Goal: Task Accomplishment & Management: Manage account settings

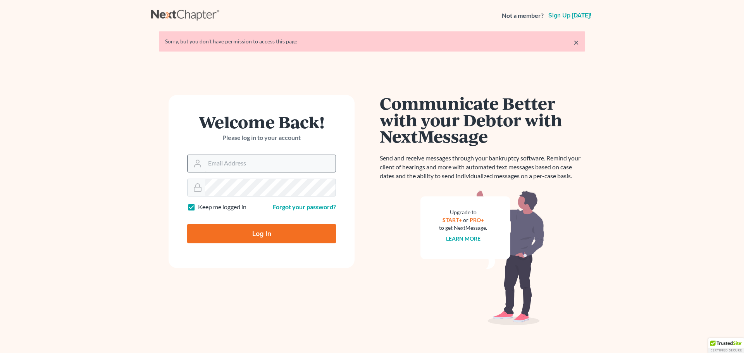
type input "[EMAIL_ADDRESS][DOMAIN_NAME]"
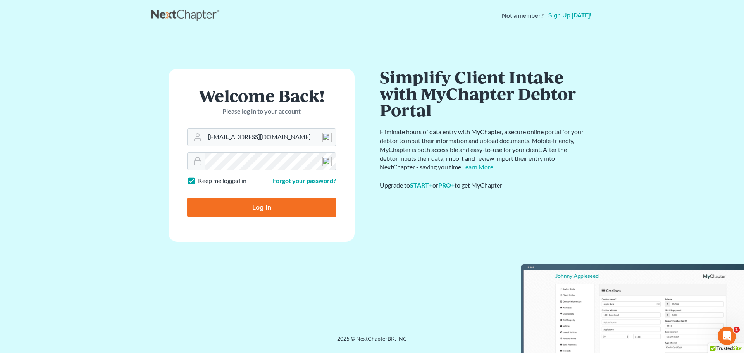
click at [270, 208] on input "Log In" at bounding box center [261, 207] width 149 height 19
type input "Thinking..."
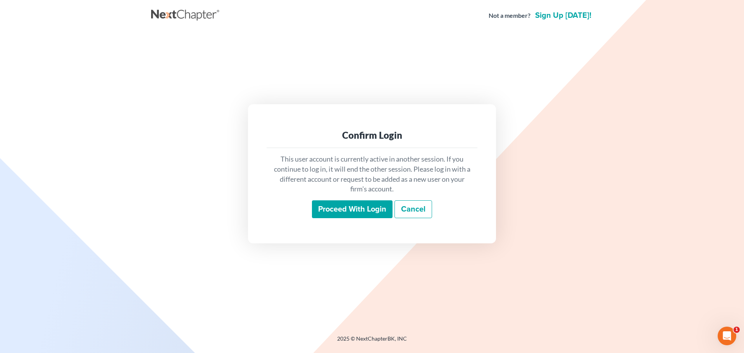
click at [351, 197] on div "This user account is currently active in another session. If you continue to lo…" at bounding box center [372, 186] width 211 height 76
click at [348, 203] on input "Proceed with login" at bounding box center [352, 209] width 81 height 18
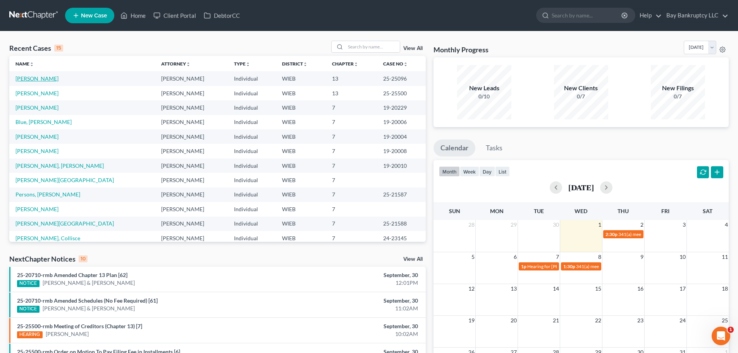
click at [30, 77] on link "[PERSON_NAME]" at bounding box center [36, 78] width 43 height 7
select select "2"
select select "0"
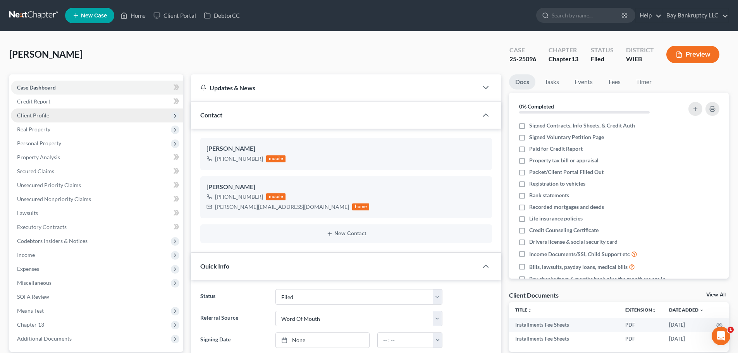
click at [43, 114] on span "Client Profile" at bounding box center [33, 115] width 32 height 7
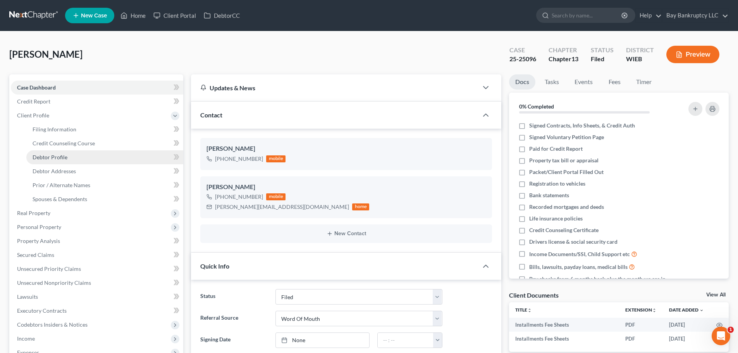
click at [76, 158] on link "Debtor Profile" at bounding box center [104, 157] width 157 height 14
select select "0"
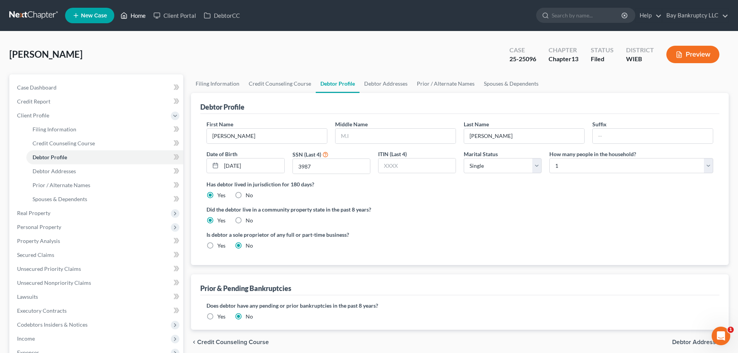
click at [140, 18] on link "Home" at bounding box center [133, 16] width 33 height 14
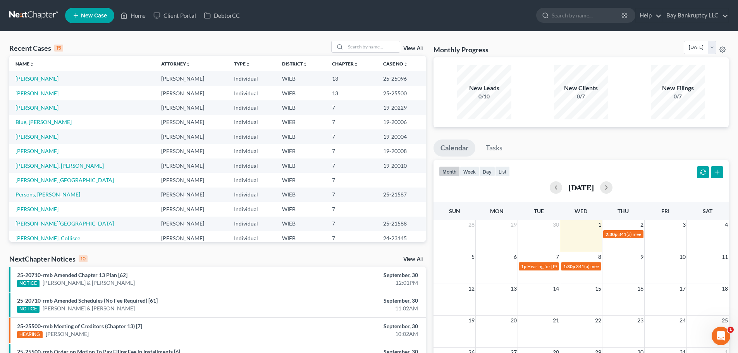
click at [97, 10] on link "New Case" at bounding box center [89, 15] width 49 height 15
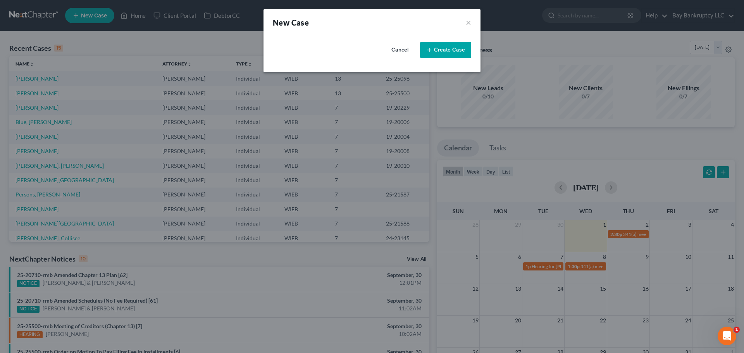
select select "90"
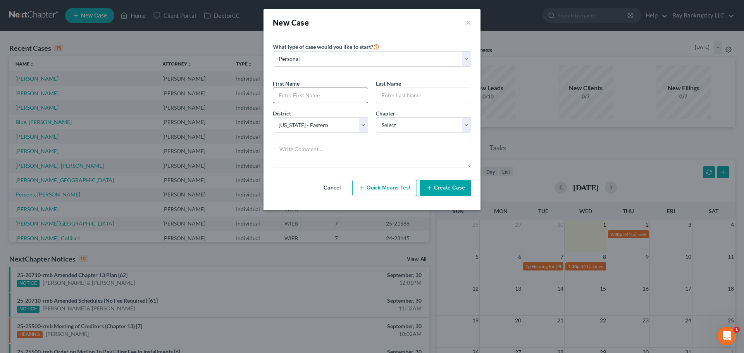
click at [302, 93] on input "text" at bounding box center [320, 95] width 95 height 15
type input "Dina"
click at [391, 98] on input "text" at bounding box center [423, 95] width 95 height 15
type input "Stornello"
click at [395, 129] on select "Select 7 11 12 13" at bounding box center [423, 124] width 95 height 15
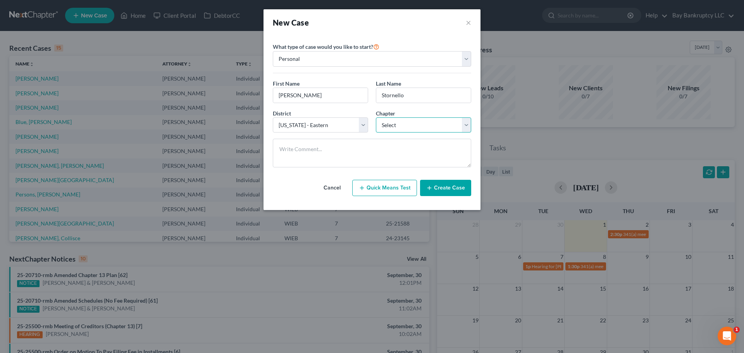
select select "0"
click at [376, 117] on select "Select 7 11 12 13" at bounding box center [423, 124] width 95 height 15
click at [441, 187] on button "Create Case" at bounding box center [445, 188] width 51 height 16
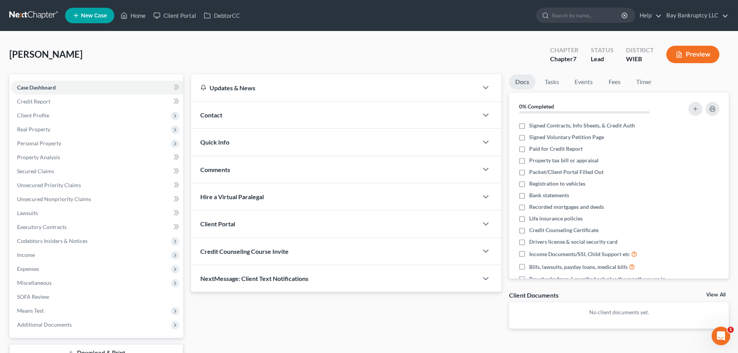
click at [249, 116] on div "Contact" at bounding box center [334, 115] width 287 height 27
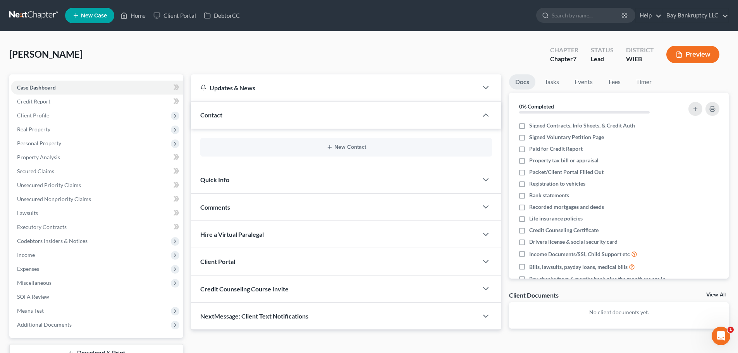
click at [344, 141] on div "New Contact" at bounding box center [346, 147] width 292 height 19
click at [343, 144] on button "New Contact" at bounding box center [346, 147] width 279 height 6
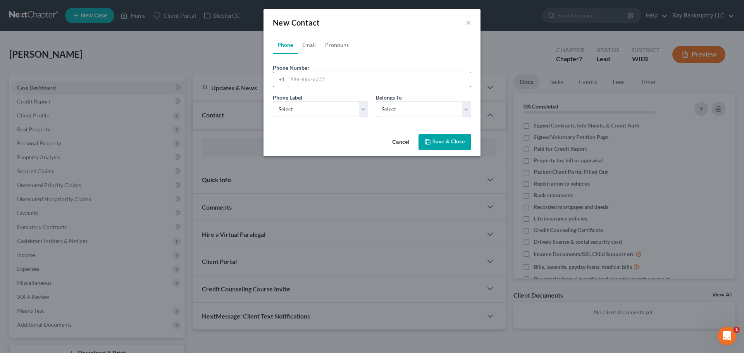
click at [305, 84] on input "tel" at bounding box center [378, 79] width 183 height 15
type input "414-463-8167"
click at [307, 114] on select "Select Mobile Home Work Other" at bounding box center [320, 109] width 95 height 15
select select "0"
click at [273, 102] on select "Select Mobile Home Work Other" at bounding box center [320, 109] width 95 height 15
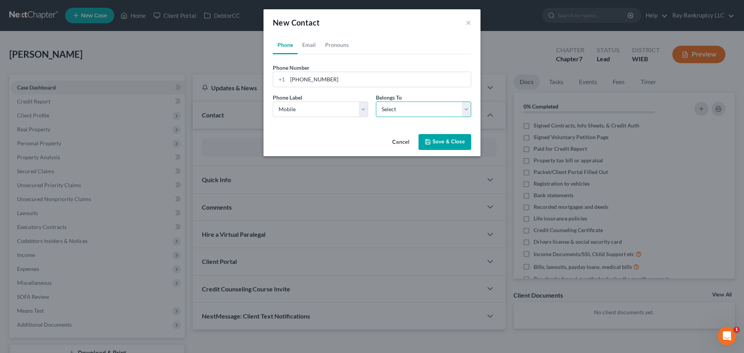
click at [392, 110] on select "Select Client Other" at bounding box center [423, 109] width 95 height 15
select select "0"
click at [376, 102] on select "Select Client Other" at bounding box center [423, 109] width 95 height 15
select select "0"
drag, startPoint x: 307, startPoint y: 45, endPoint x: 320, endPoint y: 88, distance: 44.9
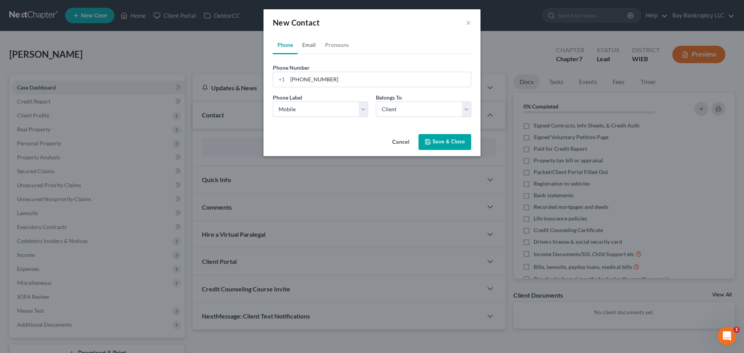
click at [307, 45] on link "Email" at bounding box center [309, 45] width 23 height 19
click at [319, 81] on input "email" at bounding box center [378, 79] width 183 height 15
type input "dlsmilad@yahoo.com"
click at [419, 143] on button "Save & Close" at bounding box center [444, 142] width 53 height 16
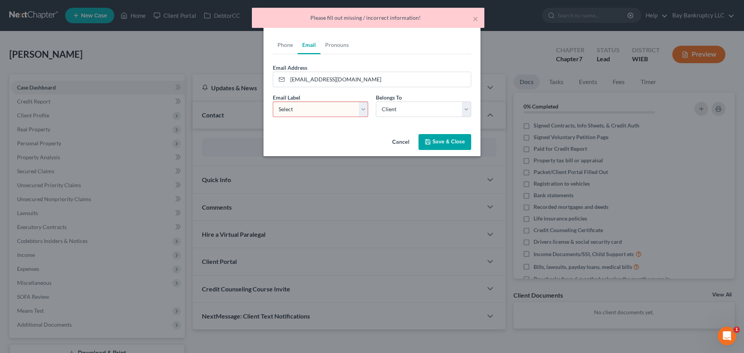
click at [319, 115] on select "Select Home Work Other" at bounding box center [320, 109] width 95 height 15
select select "0"
click at [273, 102] on select "Select Home Work Other" at bounding box center [320, 109] width 95 height 15
click at [432, 141] on button "Save & Close" at bounding box center [444, 142] width 53 height 16
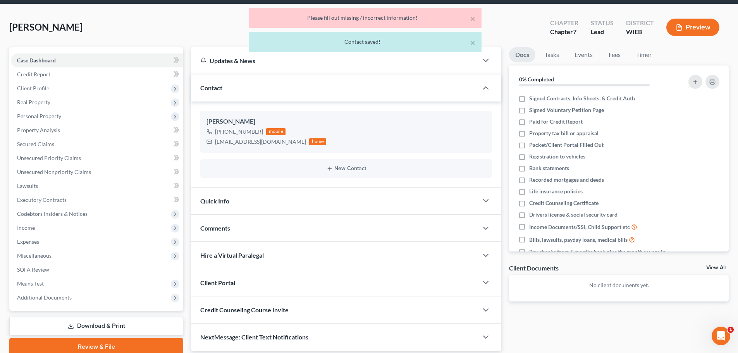
scroll to position [39, 0]
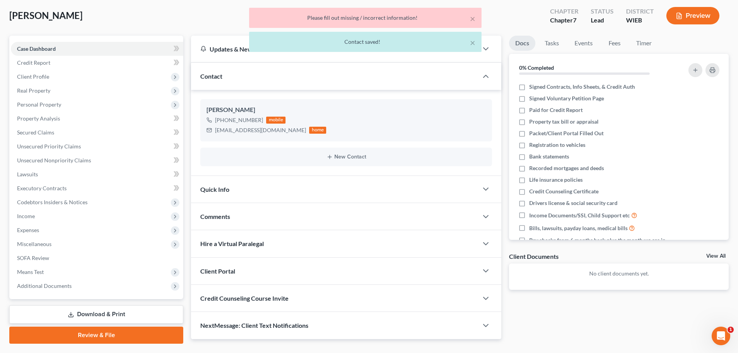
click at [255, 179] on div "Quick Info" at bounding box center [334, 189] width 287 height 27
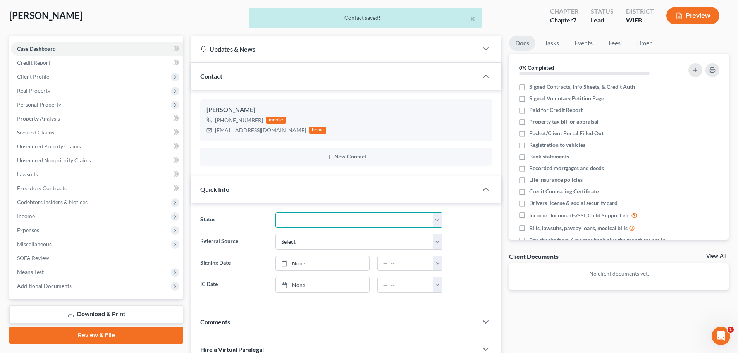
click at [309, 224] on select "Discharged Dismissed Filed In Progress Lead Lost Lead Ready to File To Review" at bounding box center [358, 219] width 167 height 15
select select "3"
click at [275, 212] on select "Discharged Dismissed Filed In Progress Lead Lost Lead Ready to File To Review" at bounding box center [358, 219] width 167 height 15
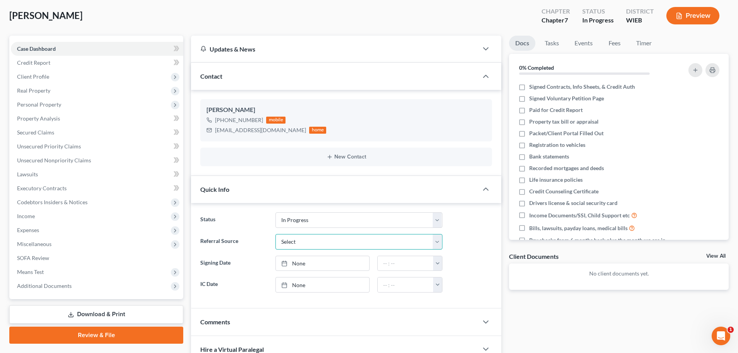
click at [287, 242] on select "Select Word Of Mouth Previous Clients Direct Mail Website Google Search Modern …" at bounding box center [358, 241] width 167 height 15
select select "1"
click at [275, 234] on select "Select Word Of Mouth Previous Clients Direct Mail Website Google Search Modern …" at bounding box center [358, 241] width 167 height 15
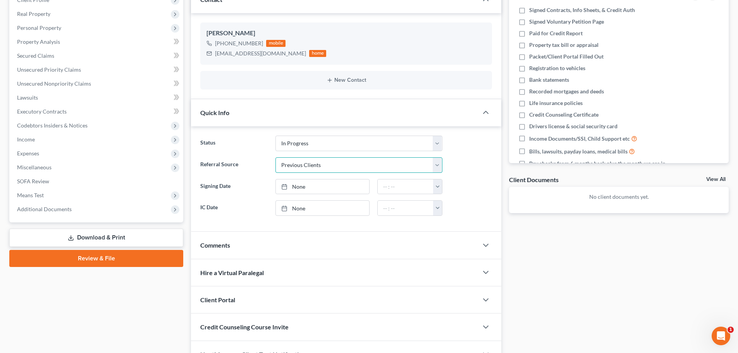
scroll to position [116, 0]
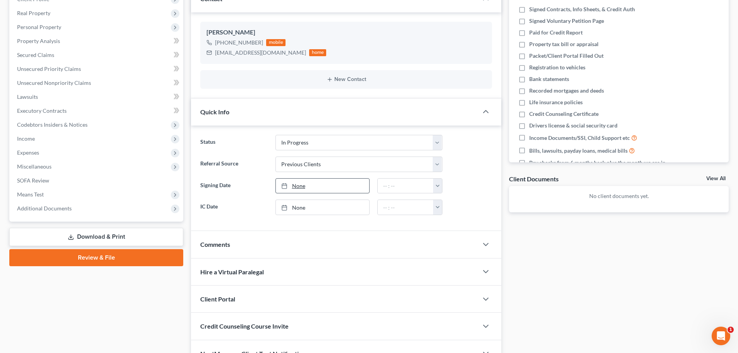
click at [301, 186] on link "None" at bounding box center [322, 186] width 93 height 15
type input "10/1/2025"
click at [300, 208] on link "None" at bounding box center [322, 207] width 93 height 15
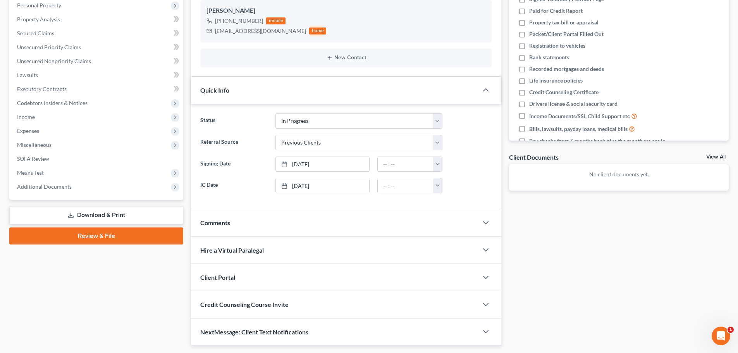
scroll to position [160, 0]
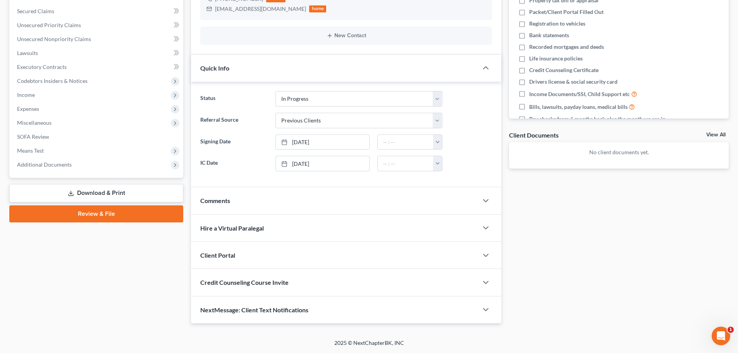
click at [265, 257] on div "Client Portal" at bounding box center [334, 255] width 287 height 27
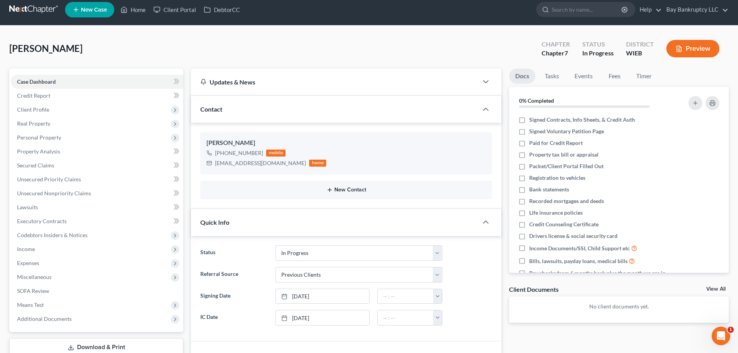
scroll to position [5, 0]
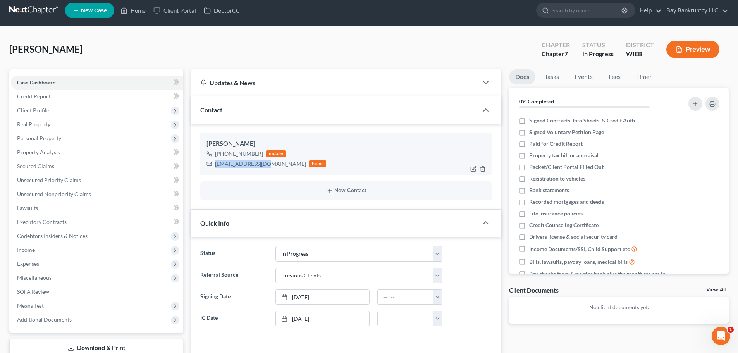
drag, startPoint x: 217, startPoint y: 165, endPoint x: 263, endPoint y: 163, distance: 46.9
click at [263, 163] on div "dlsmilad@yahoo.com" at bounding box center [260, 164] width 91 height 8
copy div "dlsmilad@yahoo.com"
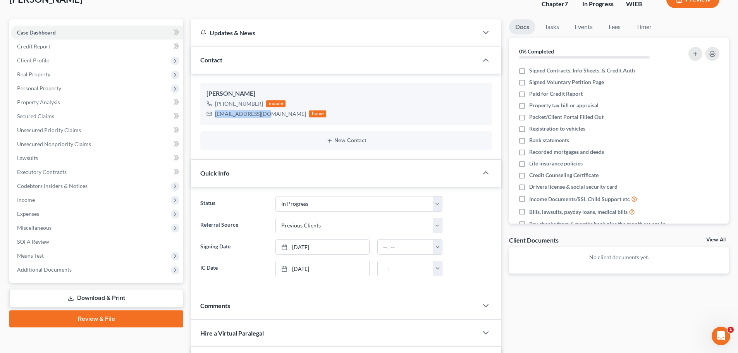
scroll to position [160, 0]
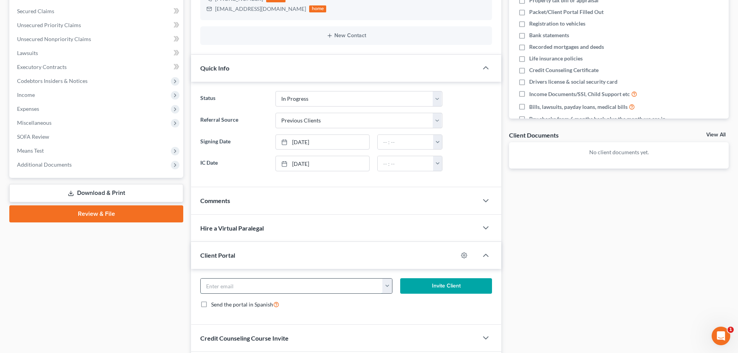
click at [249, 283] on input "email" at bounding box center [292, 286] width 182 height 15
paste input "dlsmilad@yahoo.com"
type input "dlsmilad@yahoo.com"
click at [415, 289] on button "Invite Client" at bounding box center [446, 285] width 92 height 15
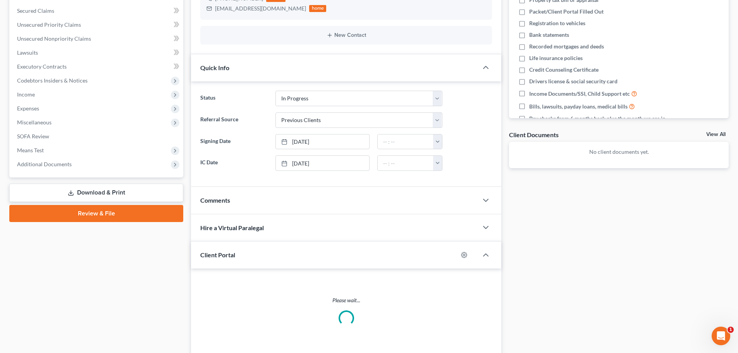
scroll to position [208, 0]
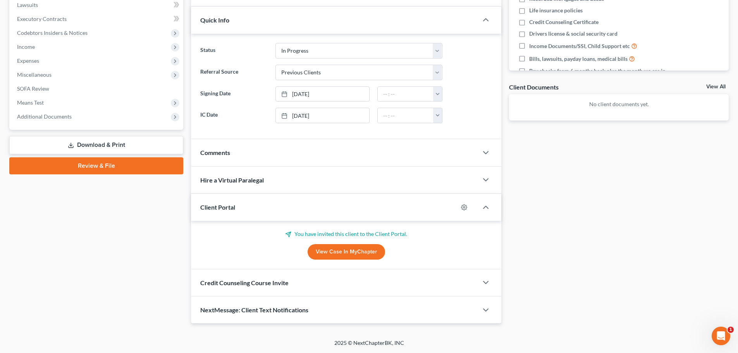
click at [224, 282] on span "Credit Counseling Course Invite" at bounding box center [244, 282] width 88 height 7
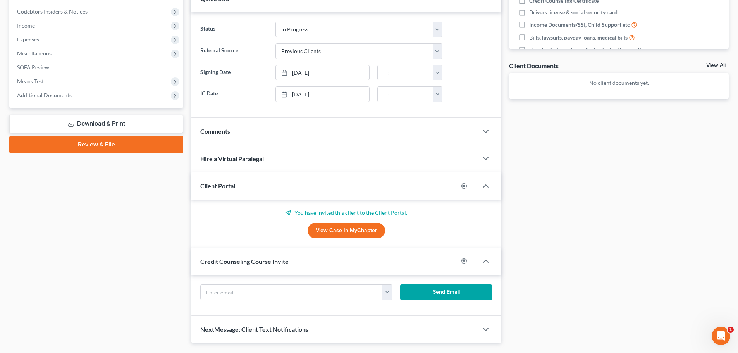
scroll to position [249, 0]
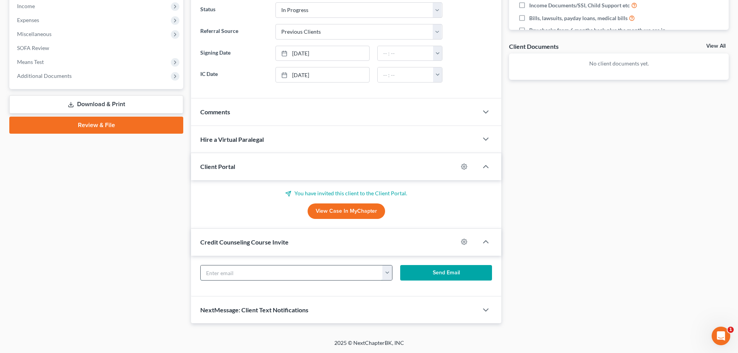
click at [217, 271] on input "text" at bounding box center [292, 272] width 182 height 15
paste input "dlsmilad@yahoo.com"
type input "dlsmilad@yahoo.com"
click at [410, 273] on button "Send Email" at bounding box center [446, 272] width 92 height 15
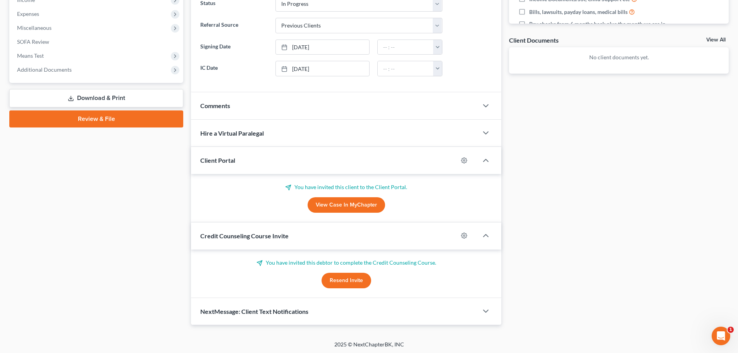
scroll to position [256, 0]
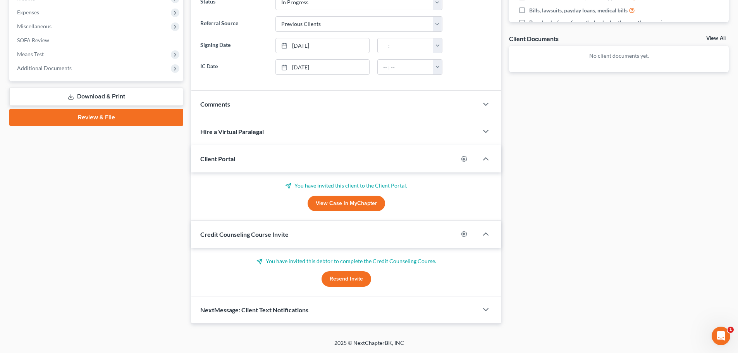
click at [264, 306] on span "NextMessage: Client Text Notifications" at bounding box center [254, 309] width 108 height 7
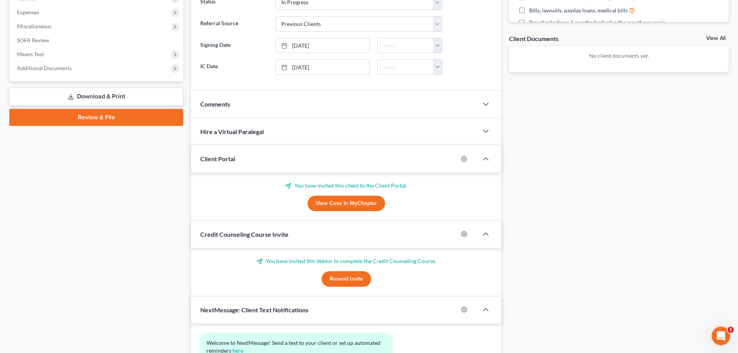
scroll to position [328, 0]
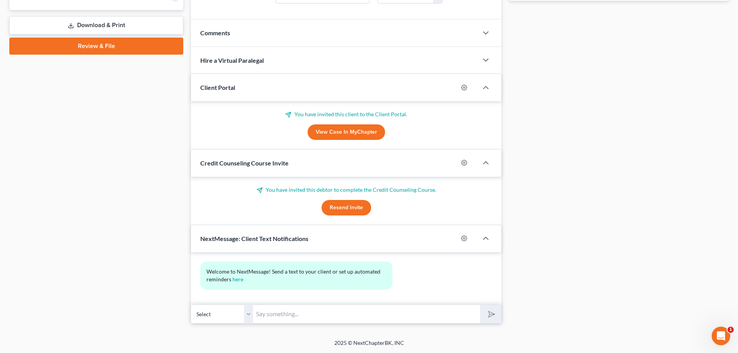
click at [267, 318] on input "text" at bounding box center [366, 314] width 227 height 19
type input "Hello, Welcome to Bay Bankruptcy- Should you have any quick questions or reques…"
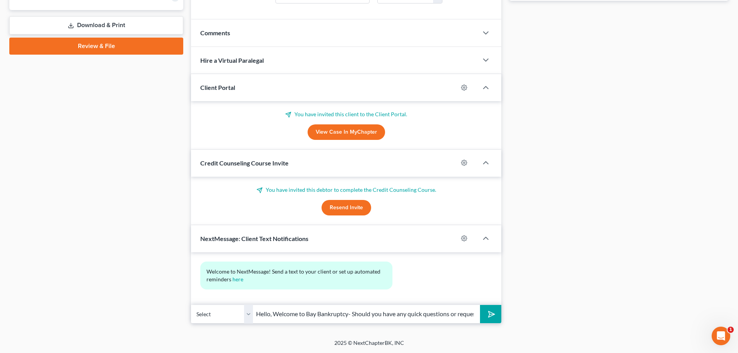
click at [484, 317] on button "submit" at bounding box center [490, 314] width 21 height 18
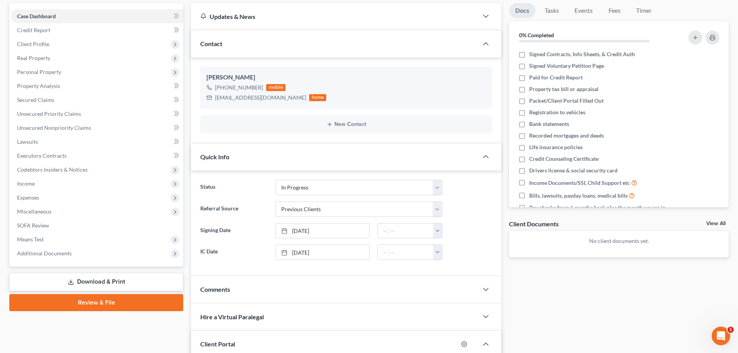
scroll to position [0, 0]
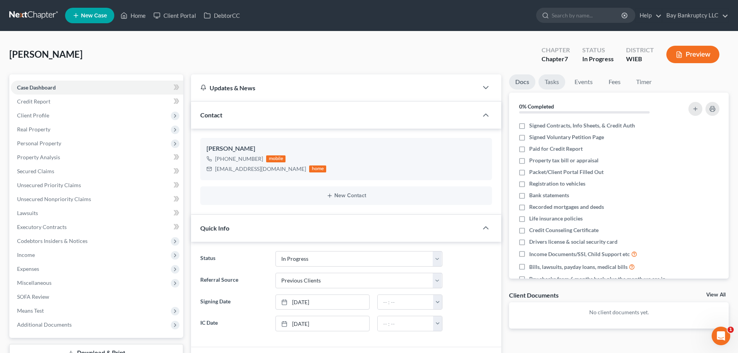
click at [555, 81] on link "Tasks" at bounding box center [552, 81] width 27 height 15
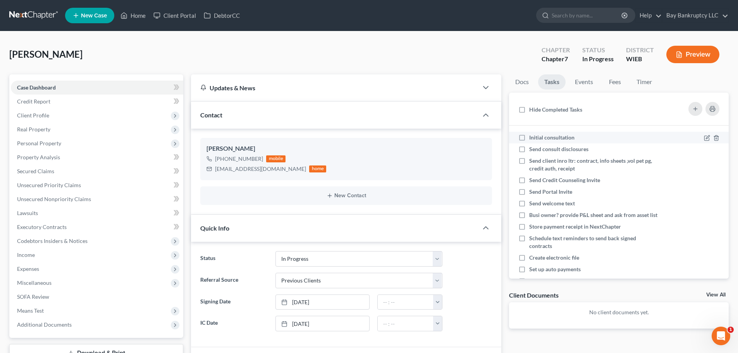
click at [529, 138] on label "Initial consultation" at bounding box center [555, 138] width 52 height 8
click at [532, 138] on input "Initial consultation" at bounding box center [534, 136] width 5 height 5
checkbox input "true"
click at [529, 150] on label "Send consult disclosures" at bounding box center [561, 149] width 65 height 8
click at [532, 150] on input "Send consult disclosures" at bounding box center [534, 147] width 5 height 5
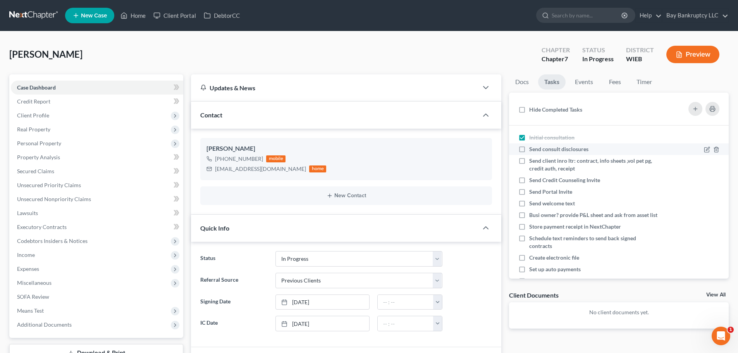
checkbox input "true"
click at [529, 160] on label "Send client inro ltr: contract, info sheets ,vol pet pg, credit auth, receipt" at bounding box center [593, 164] width 129 height 15
click at [532, 160] on input "Send client inro ltr: contract, info sheets ,vol pet pg, credit auth, receipt" at bounding box center [534, 159] width 5 height 5
checkbox input "true"
click at [529, 179] on label "Send Credit Counseling Invite" at bounding box center [567, 180] width 77 height 8
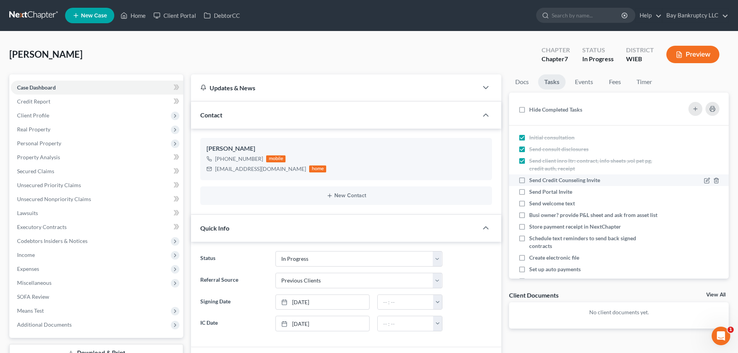
click at [532, 179] on input "Send Credit Counseling Invite" at bounding box center [534, 178] width 5 height 5
checkbox input "true"
click at [529, 191] on label "Send Portal Invite" at bounding box center [553, 192] width 49 height 8
click at [532, 191] on input "Send Portal Invite" at bounding box center [534, 190] width 5 height 5
checkbox input "true"
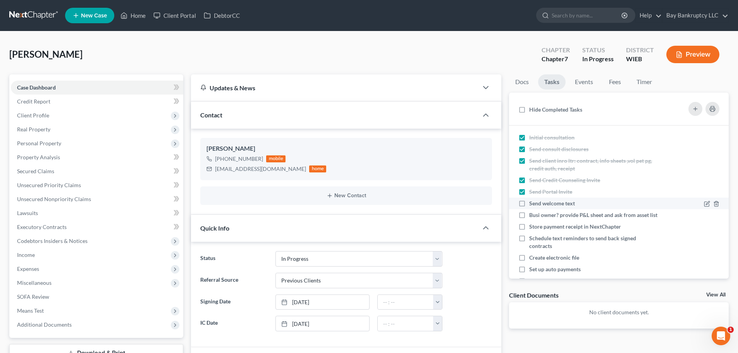
click at [529, 203] on label "Send welcome text" at bounding box center [555, 204] width 52 height 8
click at [532, 203] on input "Send welcome text" at bounding box center [534, 202] width 5 height 5
checkbox input "true"
click at [529, 215] on label "Busi owner? provide P&L sheet and ask from asset list" at bounding box center [593, 215] width 129 height 8
click at [532, 215] on input "Busi owner? provide P&L sheet and ask from asset list" at bounding box center [534, 213] width 5 height 5
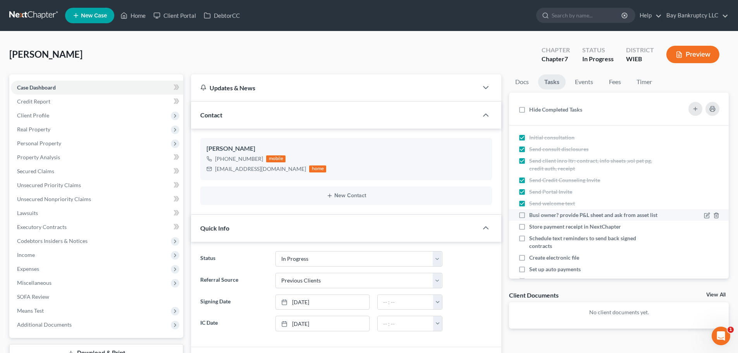
checkbox input "true"
click at [529, 231] on label "Store payment receipt in NextChapter" at bounding box center [578, 227] width 98 height 8
click at [532, 228] on input "Store payment receipt in NextChapter" at bounding box center [534, 225] width 5 height 5
checkbox input "true"
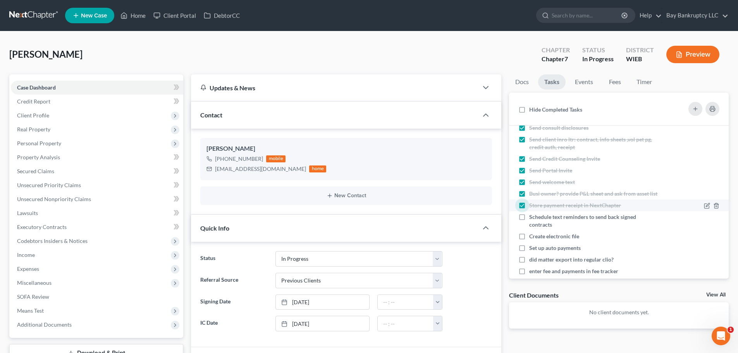
scroll to position [39, 0]
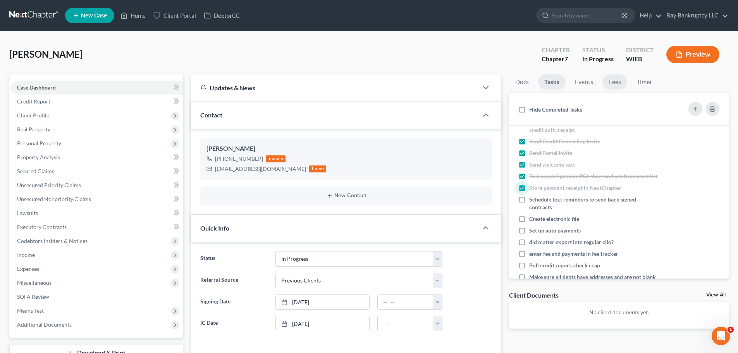
click at [614, 84] on link "Fees" at bounding box center [614, 81] width 25 height 15
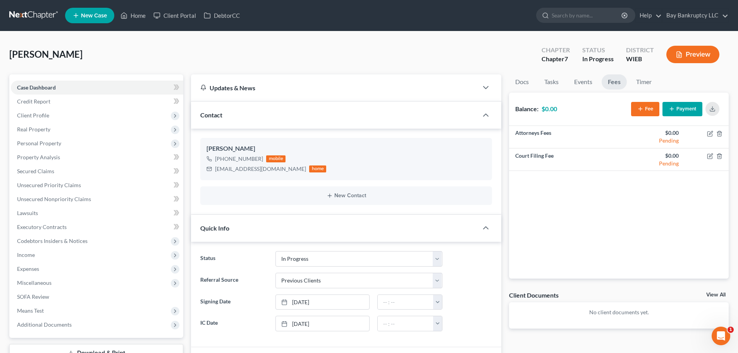
click at [643, 105] on button "Fee" at bounding box center [645, 109] width 28 height 14
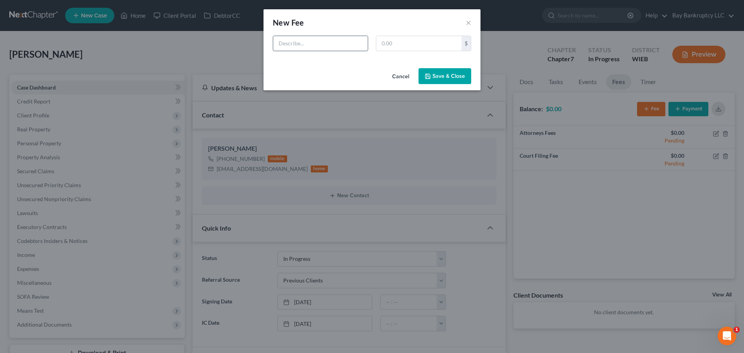
click at [296, 47] on input "text" at bounding box center [320, 43] width 95 height 15
type input "atty"
click at [387, 46] on input "text" at bounding box center [418, 43] width 85 height 15
type input "1,800"
click at [427, 77] on icon "button" at bounding box center [428, 76] width 6 height 6
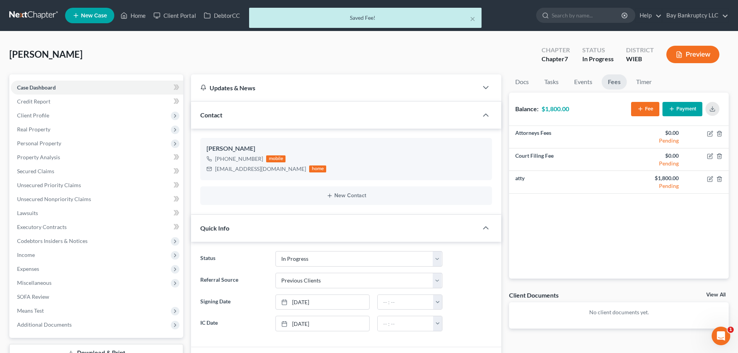
click at [645, 114] on button "Fee" at bounding box center [645, 109] width 28 height 14
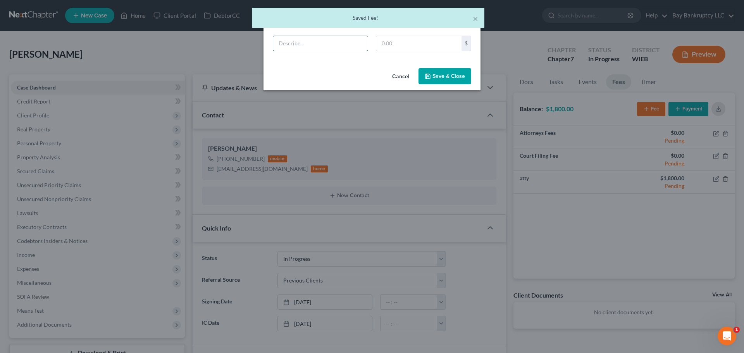
click at [346, 43] on input "text" at bounding box center [320, 43] width 95 height 15
type input "cr"
click at [410, 46] on input "text" at bounding box center [418, 43] width 85 height 15
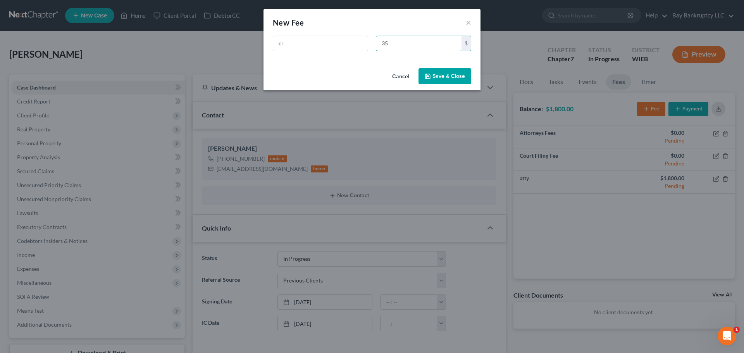
type input "35"
click at [436, 81] on button "Save & Close" at bounding box center [444, 76] width 53 height 16
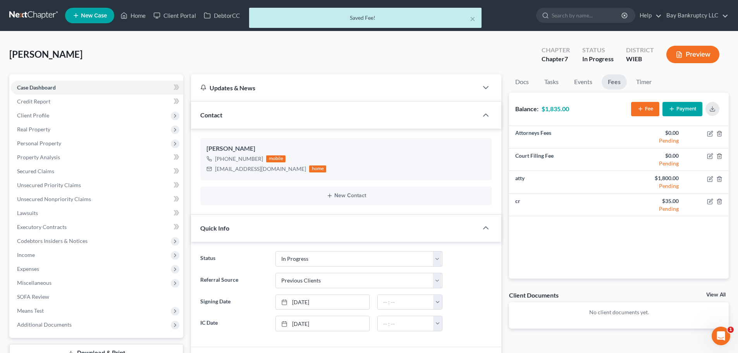
click at [673, 110] on icon "button" at bounding box center [672, 109] width 6 height 6
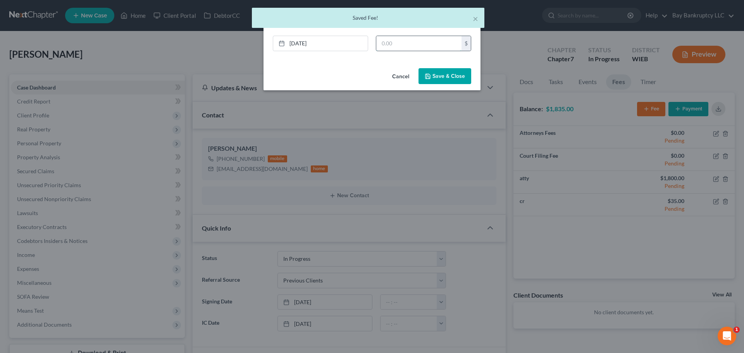
click at [396, 45] on input "text" at bounding box center [418, 43] width 85 height 15
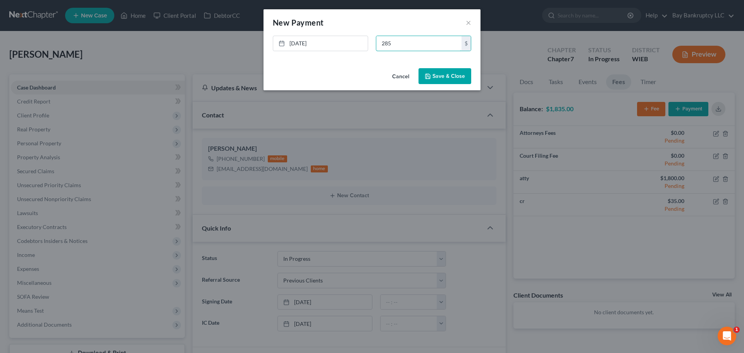
type input "285"
click at [434, 79] on button "Save & Close" at bounding box center [444, 76] width 53 height 16
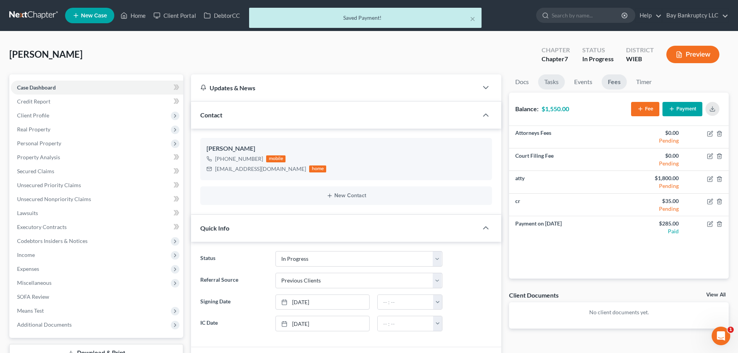
click at [560, 81] on link "Tasks" at bounding box center [551, 81] width 27 height 15
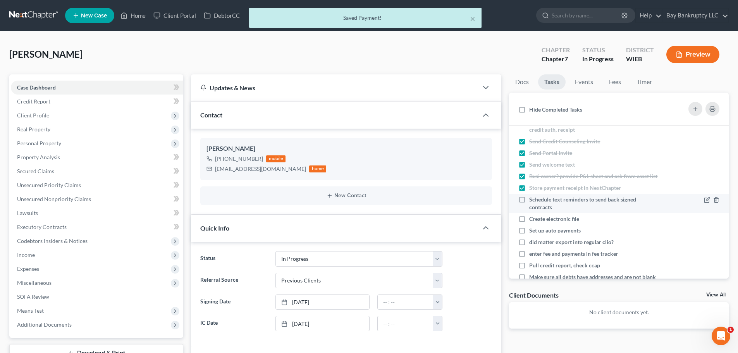
click at [529, 207] on label "Schedule text reminders to send back signed contracts" at bounding box center [593, 203] width 129 height 15
click at [532, 201] on input "Schedule text reminders to send back signed contracts" at bounding box center [534, 198] width 5 height 5
checkbox input "true"
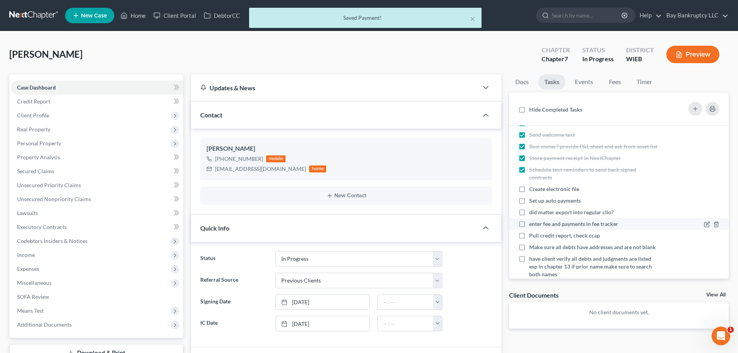
scroll to position [116, 0]
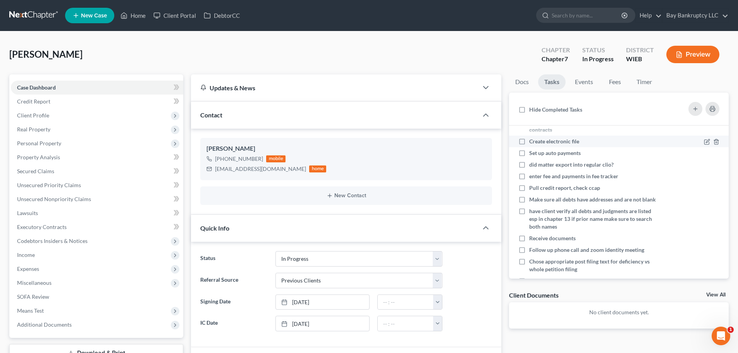
click at [529, 145] on label "Create electronic file" at bounding box center [557, 142] width 56 height 8
click at [532, 143] on input "Create electronic file" at bounding box center [534, 140] width 5 height 5
checkbox input "true"
click at [135, 14] on link "Home" at bounding box center [133, 16] width 33 height 14
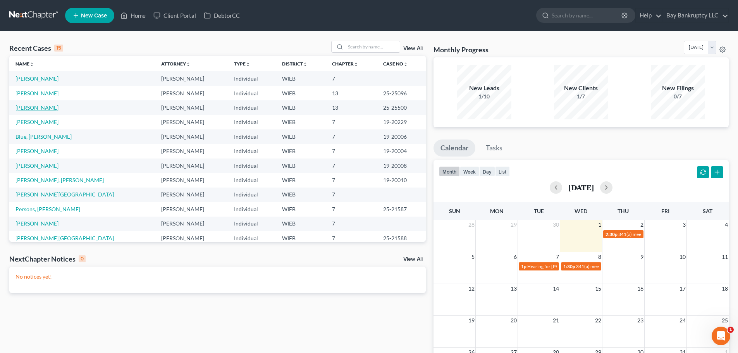
click at [33, 108] on link "Oliver, Alishia" at bounding box center [36, 107] width 43 height 7
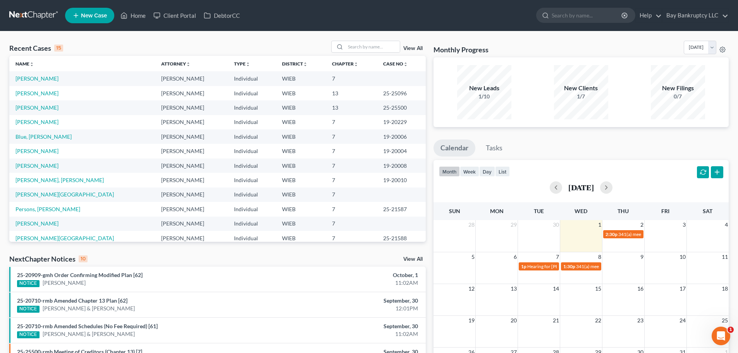
select select "2"
select select "0"
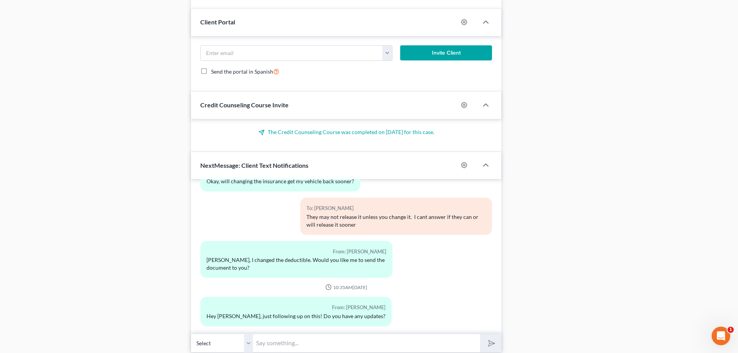
scroll to position [591, 0]
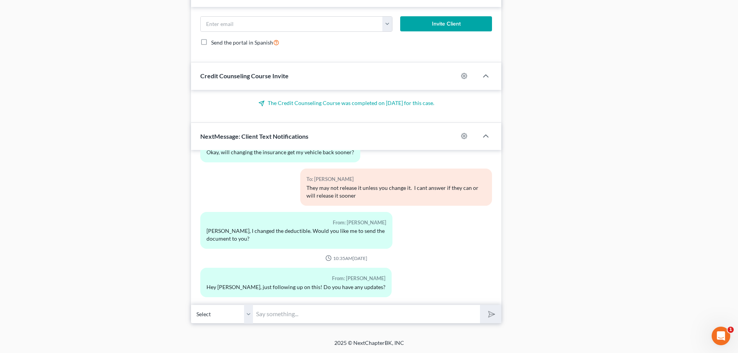
click at [294, 313] on input "text" at bounding box center [366, 314] width 227 height 19
type input "Hi Alishia-can you email the new insurance docs?"
click at [499, 313] on button "submit" at bounding box center [490, 314] width 21 height 18
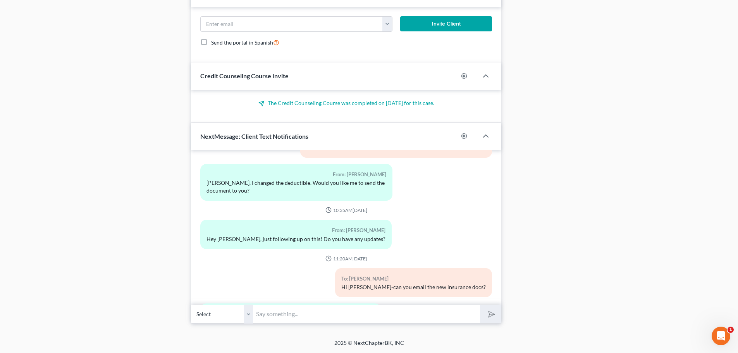
scroll to position [2379, 0]
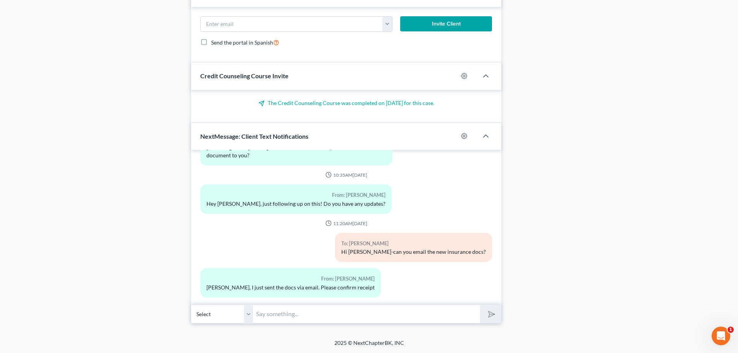
click at [336, 315] on input "text" at bounding box center [366, 314] width 227 height 19
drag, startPoint x: 263, startPoint y: 329, endPoint x: 259, endPoint y: 316, distance: 13.6
drag, startPoint x: 270, startPoint y: 315, endPoint x: 416, endPoint y: 313, distance: 145.7
click at [416, 313] on input "I recieved it and it has been sent over to J" at bounding box center [366, 314] width 227 height 19
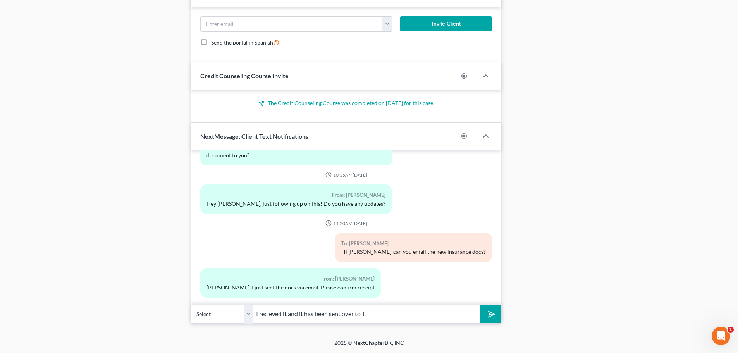
click at [388, 322] on input "I recieved it and it has been sent over to J" at bounding box center [366, 314] width 227 height 19
click at [382, 319] on input "I received it and it has been sent over to Jon J" at bounding box center [366, 314] width 227 height 19
type input "I received it and it has been sent over to Jon Johnvin, paralegal."
click at [486, 315] on icon "submit" at bounding box center [490, 313] width 11 height 11
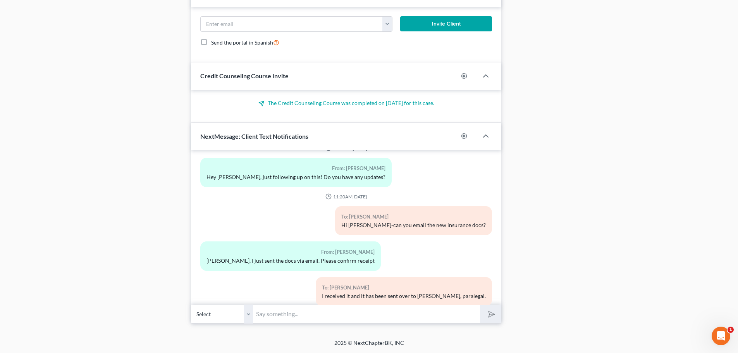
scroll to position [2414, 0]
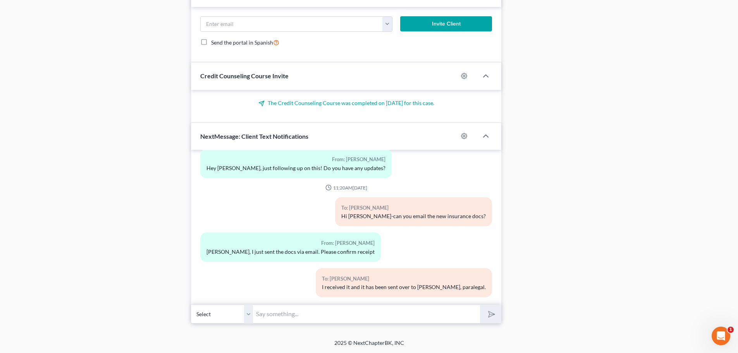
click at [376, 315] on input "text" at bounding box center [366, 314] width 227 height 19
type input "Y"
type input "D"
type input "What did your contact say?"
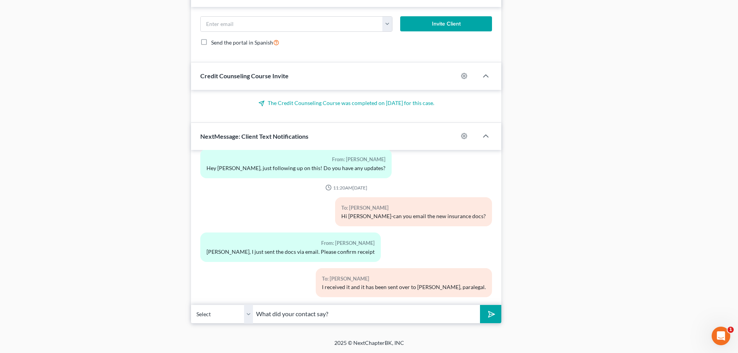
click at [487, 314] on icon "submit" at bounding box center [490, 313] width 11 height 11
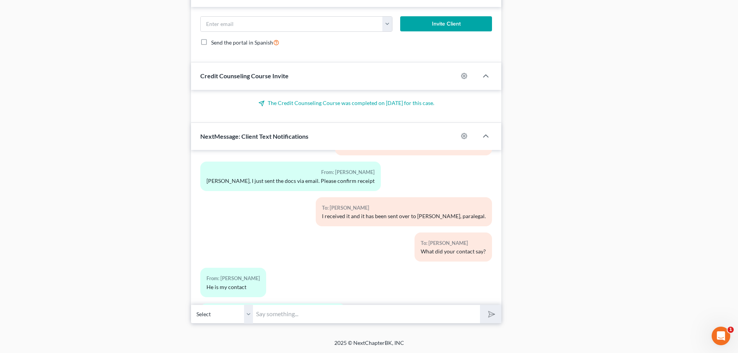
scroll to position [2563, 0]
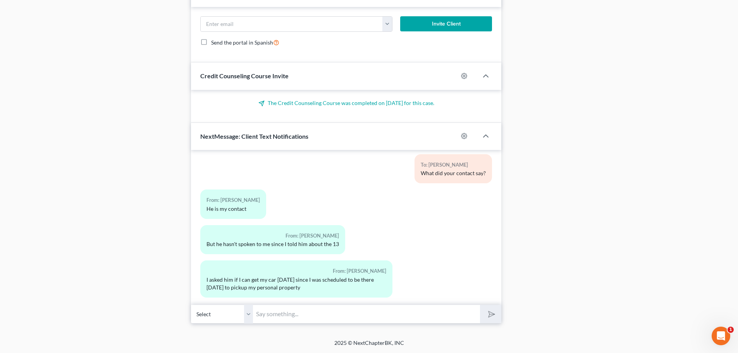
click at [268, 317] on input "text" at bounding box center [366, 314] width 227 height 19
type input "ok, maybe try calling the legal dept again"
click at [491, 313] on icon "submit" at bounding box center [490, 313] width 11 height 11
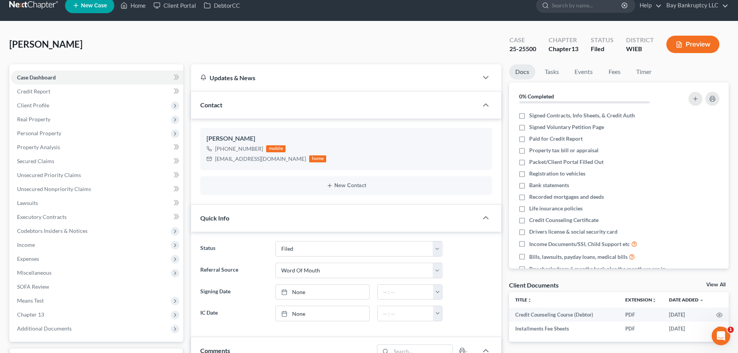
scroll to position [0, 0]
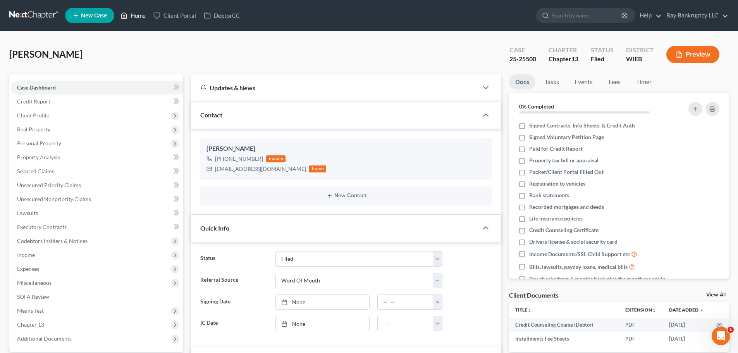
drag, startPoint x: 133, startPoint y: 17, endPoint x: 377, endPoint y: 64, distance: 248.0
click at [133, 17] on link "Home" at bounding box center [133, 16] width 33 height 14
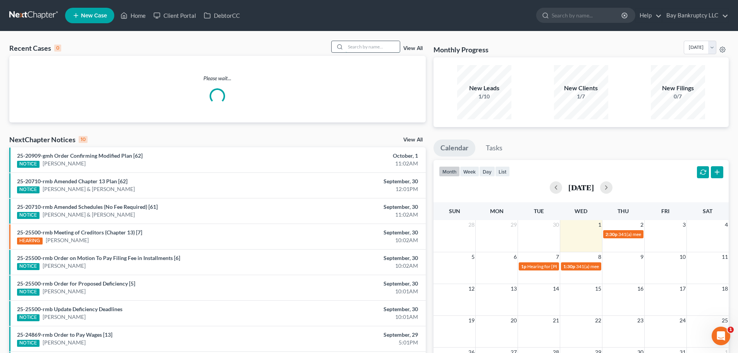
click at [377, 49] on input "search" at bounding box center [373, 46] width 54 height 11
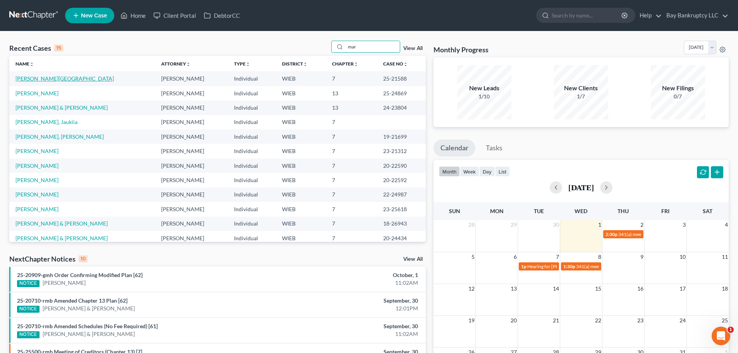
type input "mar"
click at [60, 77] on link "Sanford, Marshonna" at bounding box center [64, 78] width 98 height 7
select select "2"
select select "1"
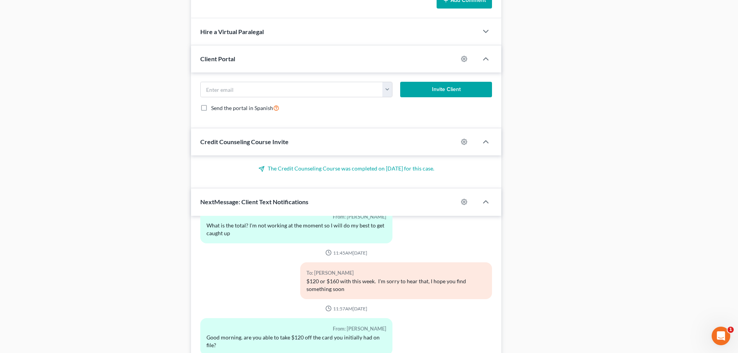
scroll to position [699, 0]
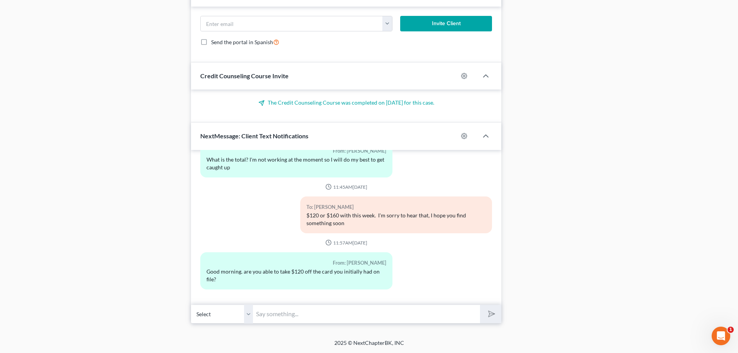
click at [278, 320] on input "text" at bounding box center [366, 314] width 227 height 19
type input "Hello- I will check now"
click at [482, 313] on button "submit" at bounding box center [490, 314] width 21 height 18
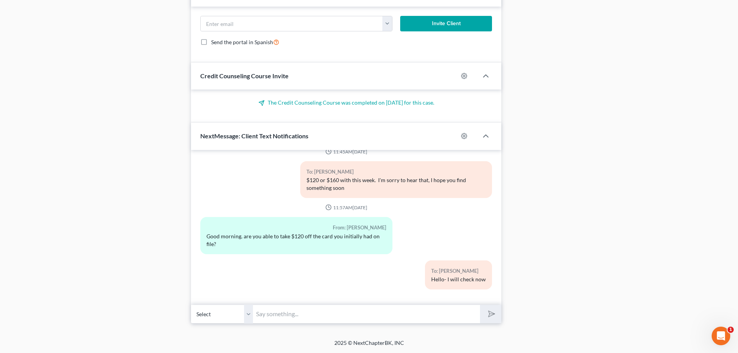
click at [282, 314] on input "text" at bounding box center [366, 314] width 227 height 19
type input "no-it wouldn't work-- I can try calling and we can try doing it over the phone"
click at [493, 315] on polygon "submit" at bounding box center [489, 313] width 9 height 9
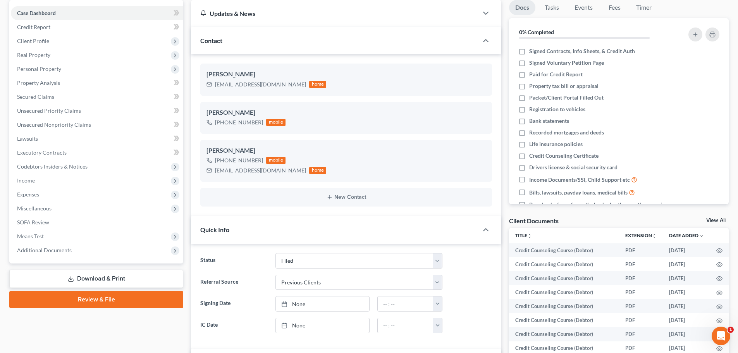
scroll to position [0, 0]
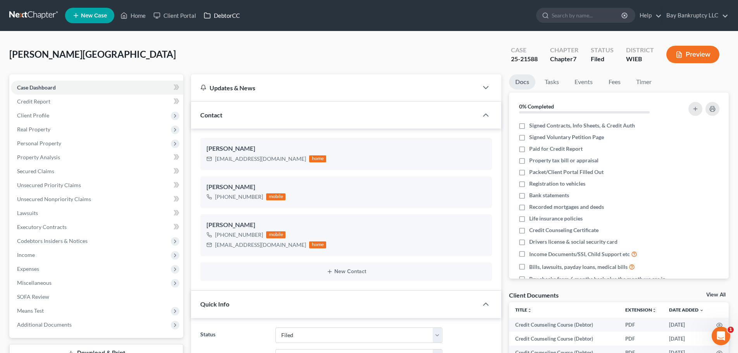
click at [215, 14] on link "DebtorCC" at bounding box center [222, 16] width 44 height 14
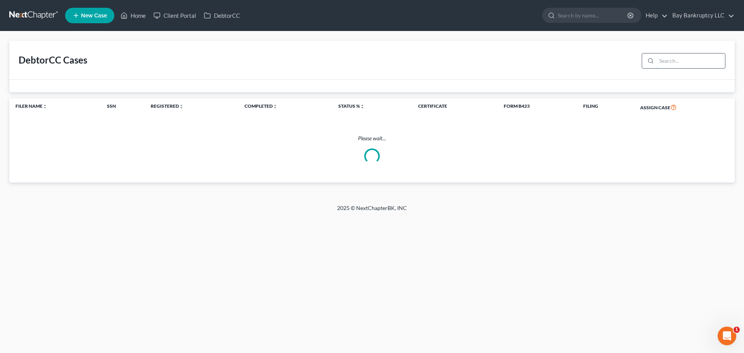
click at [663, 63] on input "search" at bounding box center [690, 60] width 69 height 15
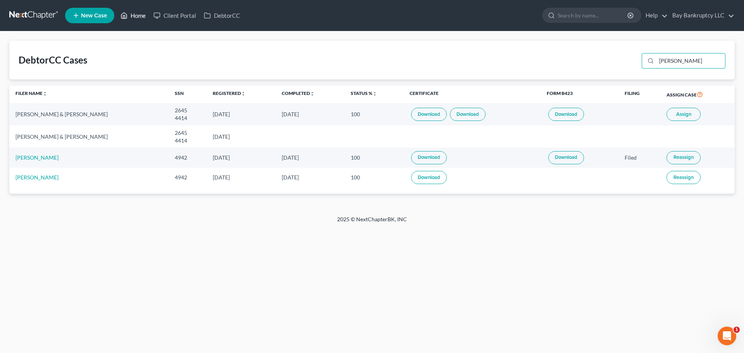
type input "BRANDON"
click at [139, 15] on link "Home" at bounding box center [133, 16] width 33 height 14
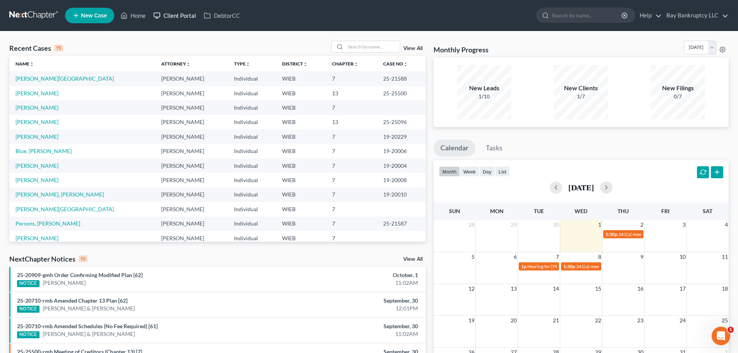
click at [186, 17] on link "Client Portal" at bounding box center [175, 16] width 50 height 14
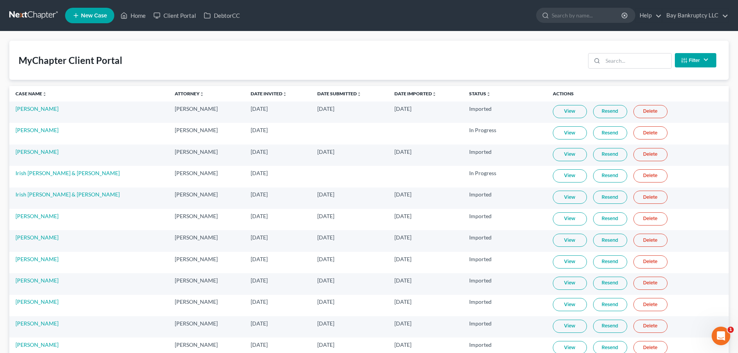
click at [690, 62] on button "Filter" at bounding box center [695, 60] width 41 height 14
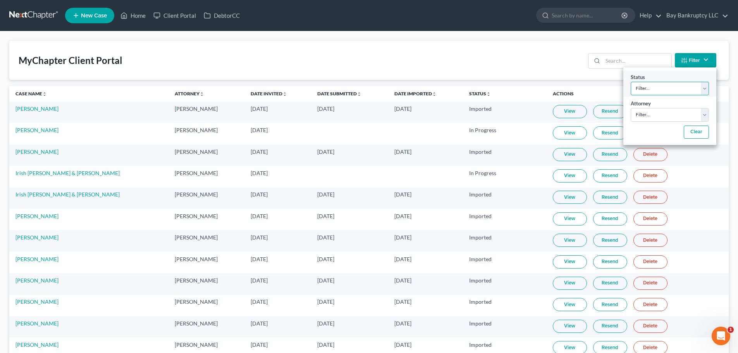
click at [676, 90] on select "Filter... Invited In Progress Ready To Review Reviewed Imported Sent Back To De…" at bounding box center [670, 89] width 78 height 14
select select "2"
click at [631, 82] on select "Filter... Invited In Progress Ready To Review Reviewed Imported Sent Back To De…" at bounding box center [670, 89] width 78 height 14
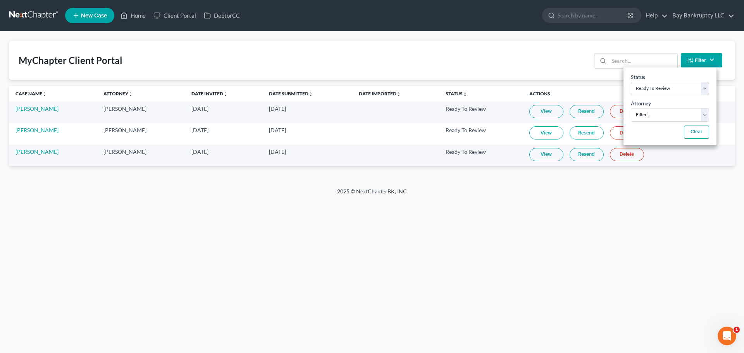
click at [232, 310] on div "Home New Case Client Portal DebtorCC Bay Bankruptcy LLC atruran@bayshorebankrup…" at bounding box center [372, 176] width 744 height 353
click at [535, 129] on link "View" at bounding box center [546, 132] width 34 height 13
click at [139, 15] on link "Home" at bounding box center [133, 16] width 33 height 14
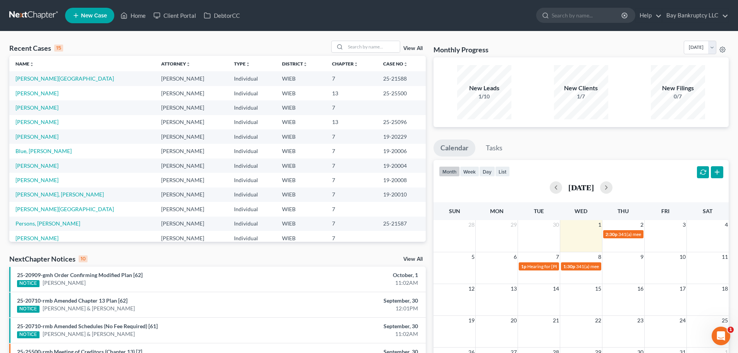
click at [40, 74] on td "Sanford, Marshonna" at bounding box center [82, 78] width 146 height 14
click at [40, 79] on link "Sanford, Marshonna" at bounding box center [64, 78] width 98 height 7
select select "2"
select select "1"
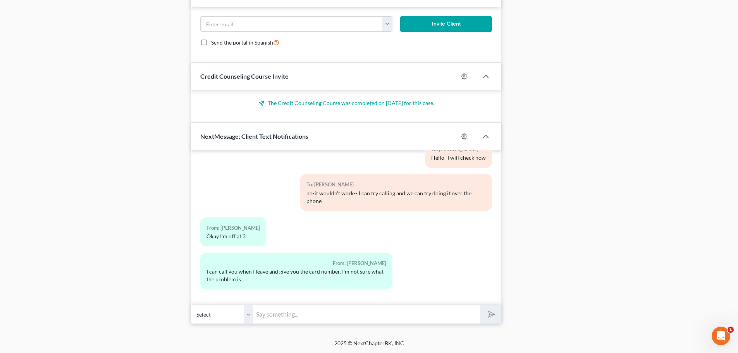
scroll to position [699, 0]
click at [267, 312] on input "text" at bounding box center [366, 314] width 227 height 19
type input "Ok, sounds good"
drag, startPoint x: 485, startPoint y: 312, endPoint x: 432, endPoint y: 270, distance: 67.7
click at [485, 312] on button "submit" at bounding box center [490, 314] width 21 height 18
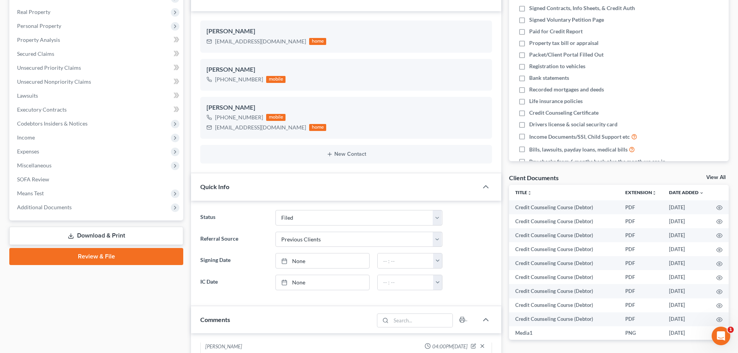
scroll to position [0, 0]
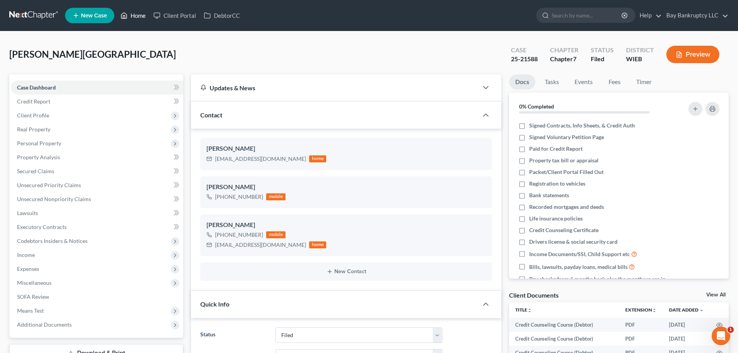
drag, startPoint x: 136, startPoint y: 17, endPoint x: 346, endPoint y: 62, distance: 215.1
click at [136, 17] on link "Home" at bounding box center [133, 16] width 33 height 14
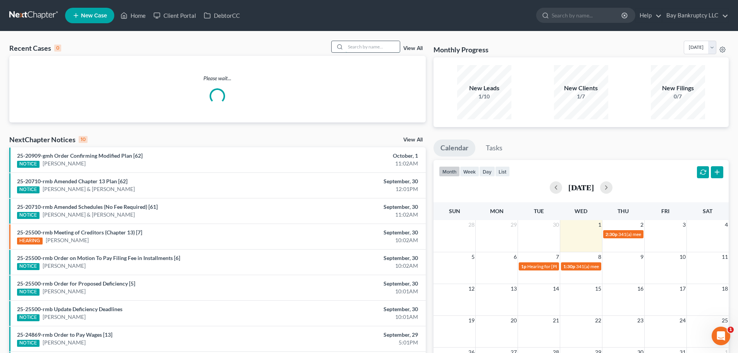
click at [370, 47] on input "search" at bounding box center [373, 46] width 54 height 11
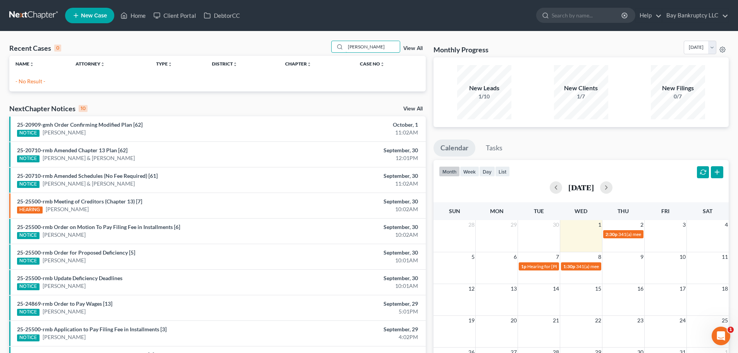
drag, startPoint x: 370, startPoint y: 47, endPoint x: 312, endPoint y: 57, distance: 59.0
click at [312, 57] on div "Recent Cases 0 devonda View All Name unfold_more expand_more expand_less Attorn…" at bounding box center [217, 66] width 417 height 51
type input "d"
type input "rodgers"
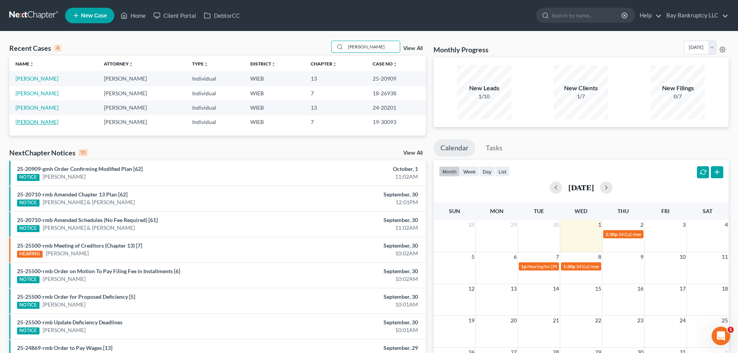
click at [44, 122] on link "Rodgers, Davonda" at bounding box center [36, 122] width 43 height 7
select select "0"
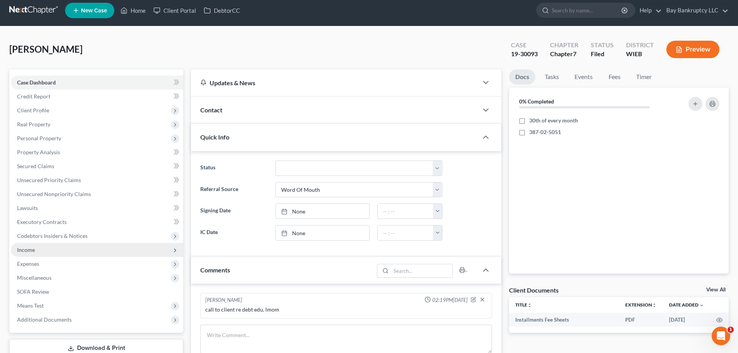
scroll to position [77, 0]
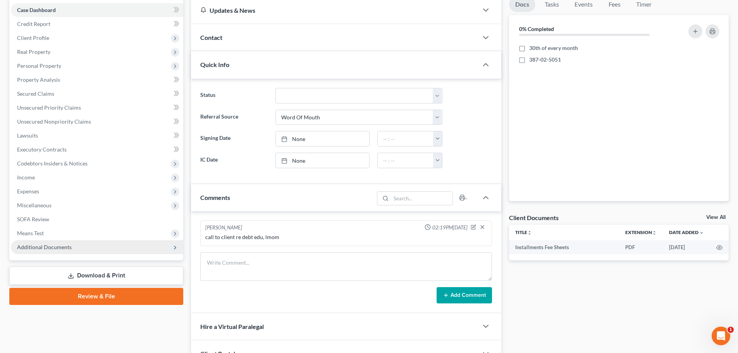
click at [59, 249] on span "Additional Documents" at bounding box center [44, 247] width 55 height 7
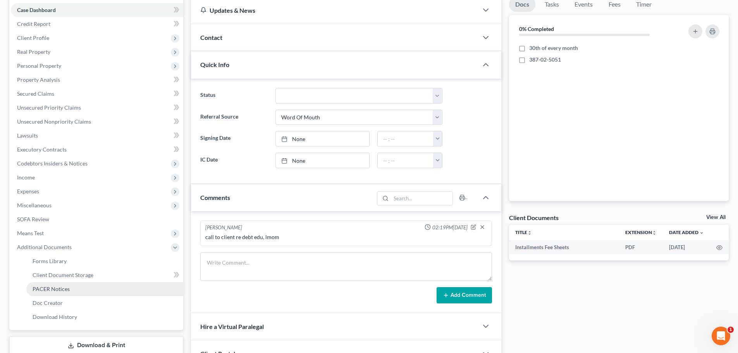
click at [59, 287] on span "PACER Notices" at bounding box center [51, 289] width 37 height 7
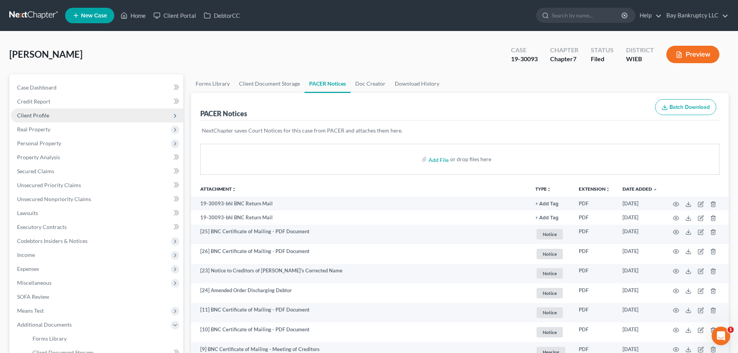
click at [38, 114] on span "Client Profile" at bounding box center [33, 115] width 32 height 7
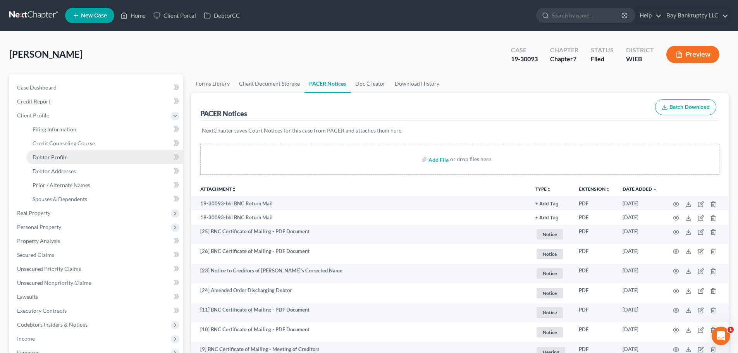
click at [49, 151] on link "Debtor Profile" at bounding box center [104, 157] width 157 height 14
select select "0"
select select "2"
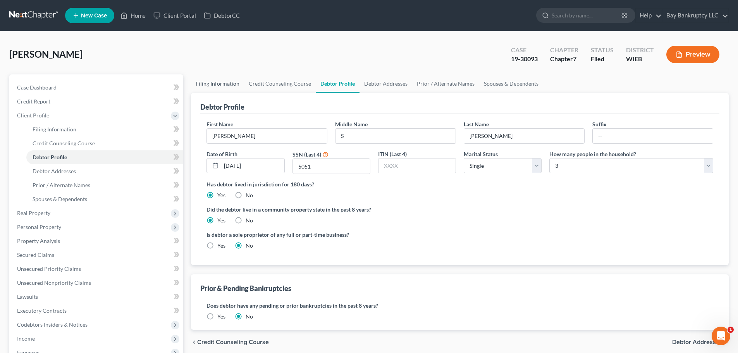
click at [216, 83] on link "Filing Information" at bounding box center [217, 83] width 53 height 19
select select "1"
select select "0"
select select "90"
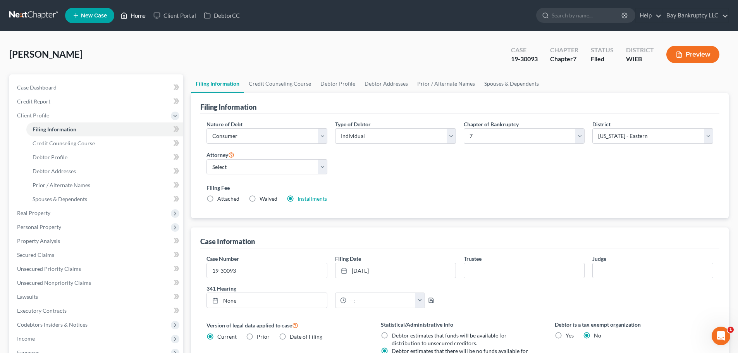
click at [138, 16] on link "Home" at bounding box center [133, 16] width 33 height 14
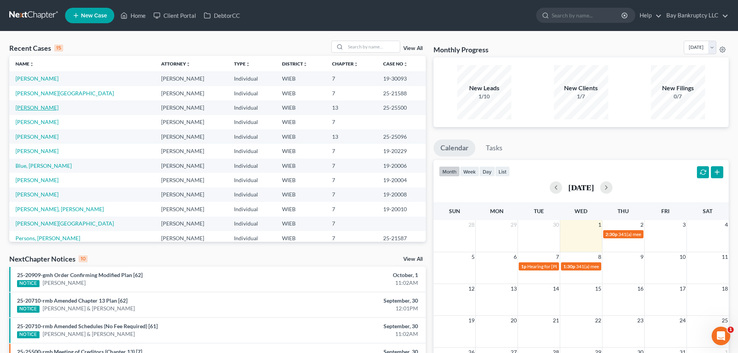
click at [39, 108] on link "Oliver, Alishia" at bounding box center [36, 107] width 43 height 7
select select "2"
select select "0"
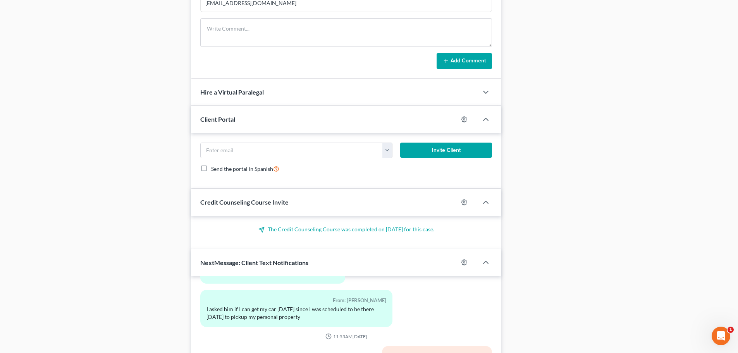
scroll to position [591, 0]
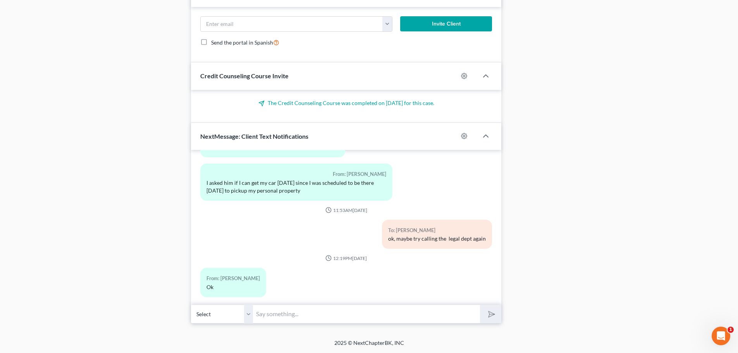
click at [269, 315] on input "text" at bounding box center [366, 314] width 227 height 19
click at [407, 317] on input "I asked the paralegal as well but haven't head back." at bounding box center [366, 314] width 227 height 19
type input "I asked the paralegal as well but haven't head back. You should still call thou…"
click at [488, 309] on button "submit" at bounding box center [490, 314] width 21 height 18
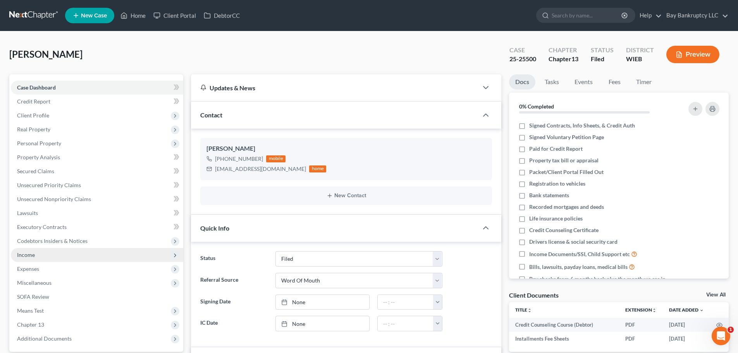
scroll to position [2746, 0]
